Goal: Navigation & Orientation: Find specific page/section

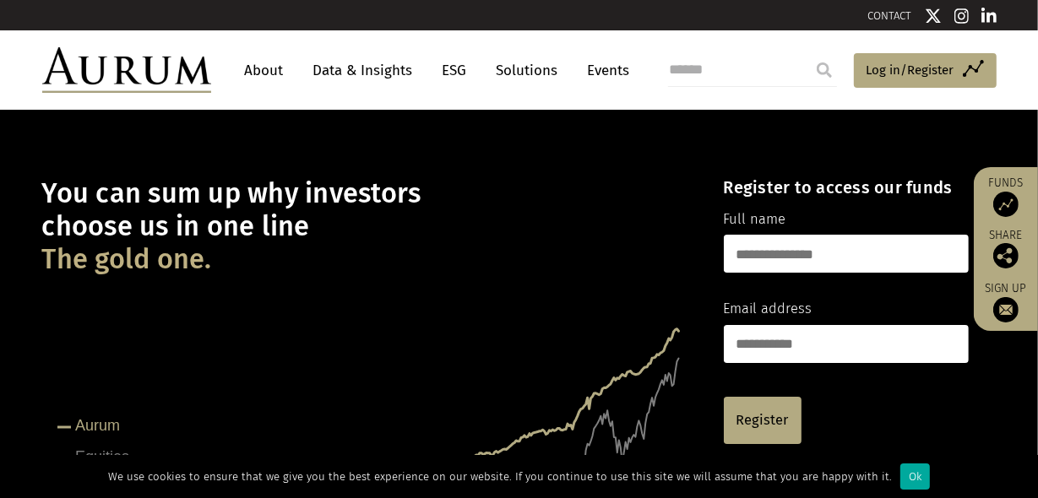
click at [607, 68] on link "Events" at bounding box center [604, 70] width 51 height 31
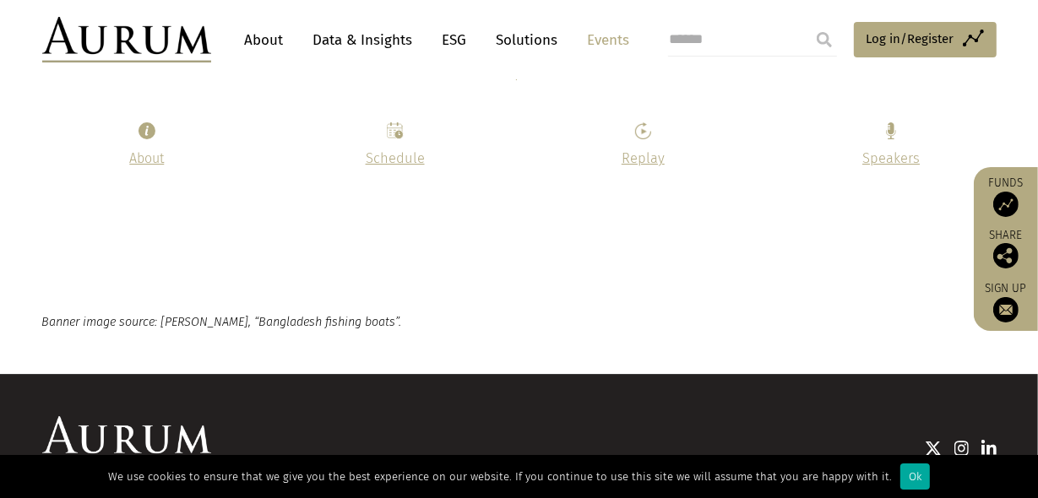
scroll to position [8513, 0]
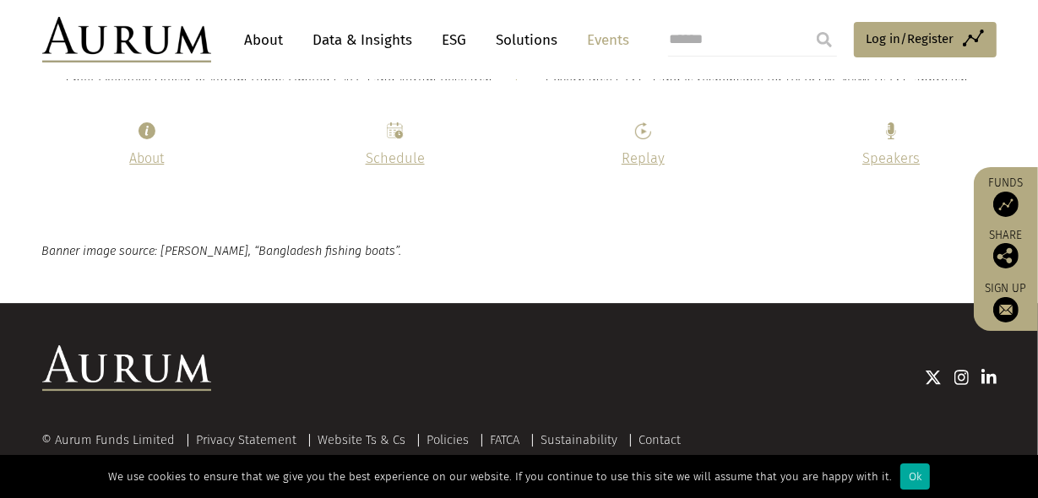
click at [344, 35] on link "Data & Insights" at bounding box center [363, 39] width 117 height 31
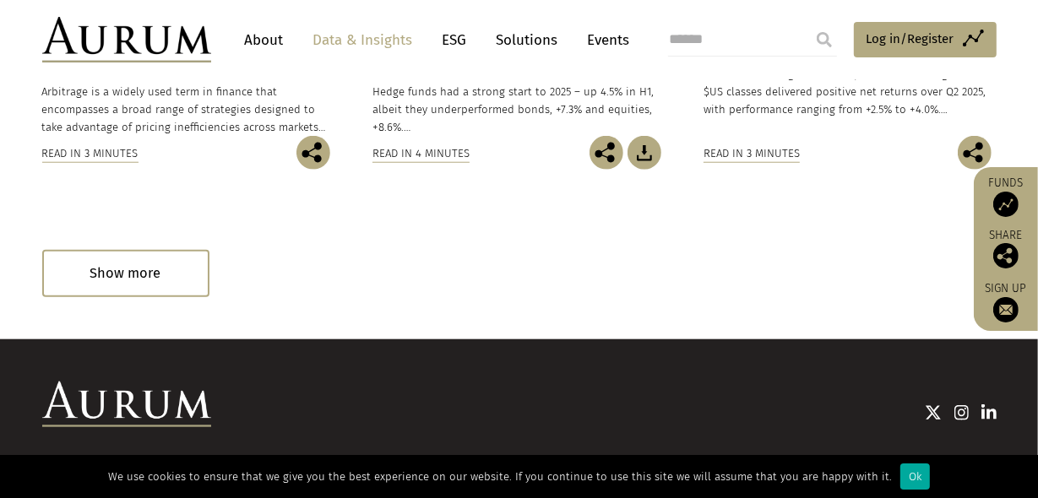
scroll to position [1274, 0]
